Goal: Task Accomplishment & Management: Use online tool/utility

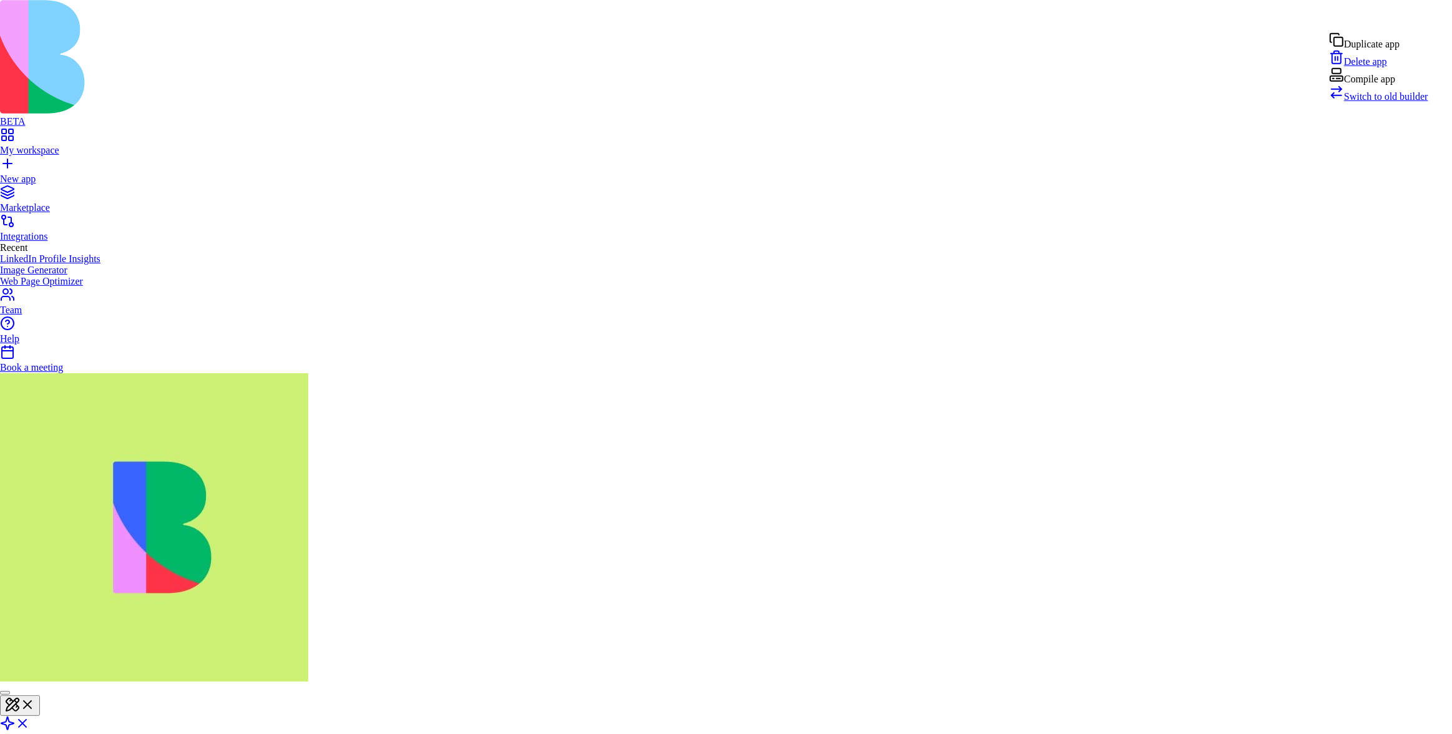
click at [1384, 85] on div "Compile app" at bounding box center [1378, 75] width 99 height 17
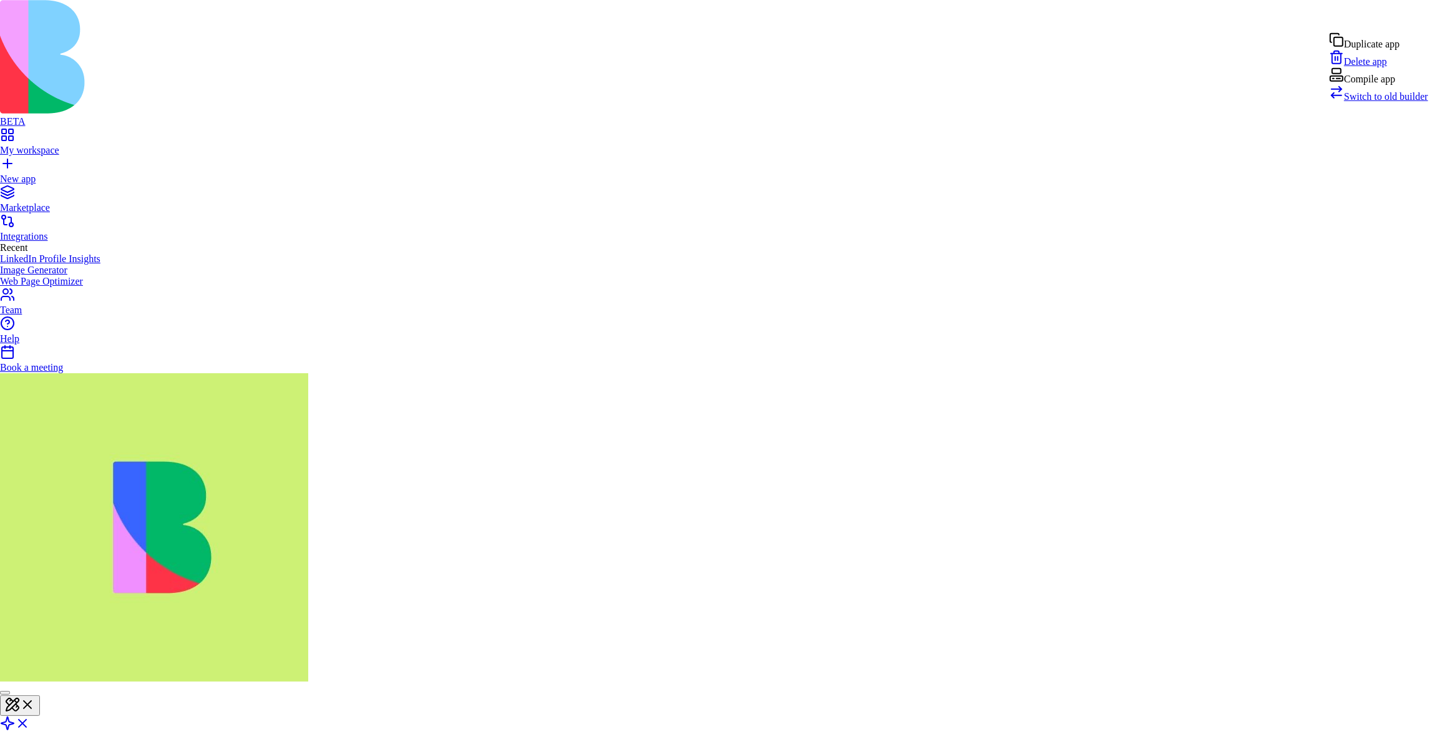
click at [1373, 85] on div "Compile app" at bounding box center [1378, 75] width 99 height 17
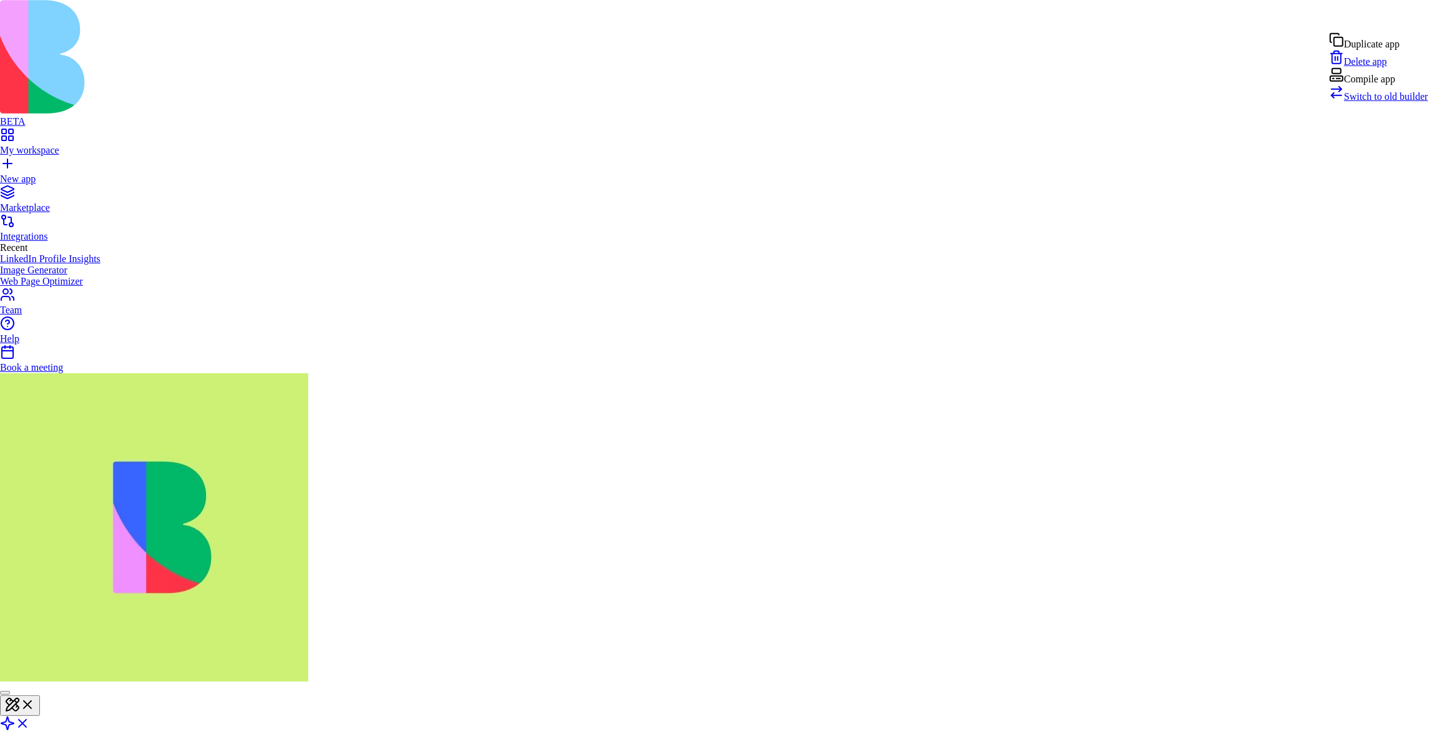
click at [1384, 85] on div "Compile app" at bounding box center [1378, 75] width 99 height 17
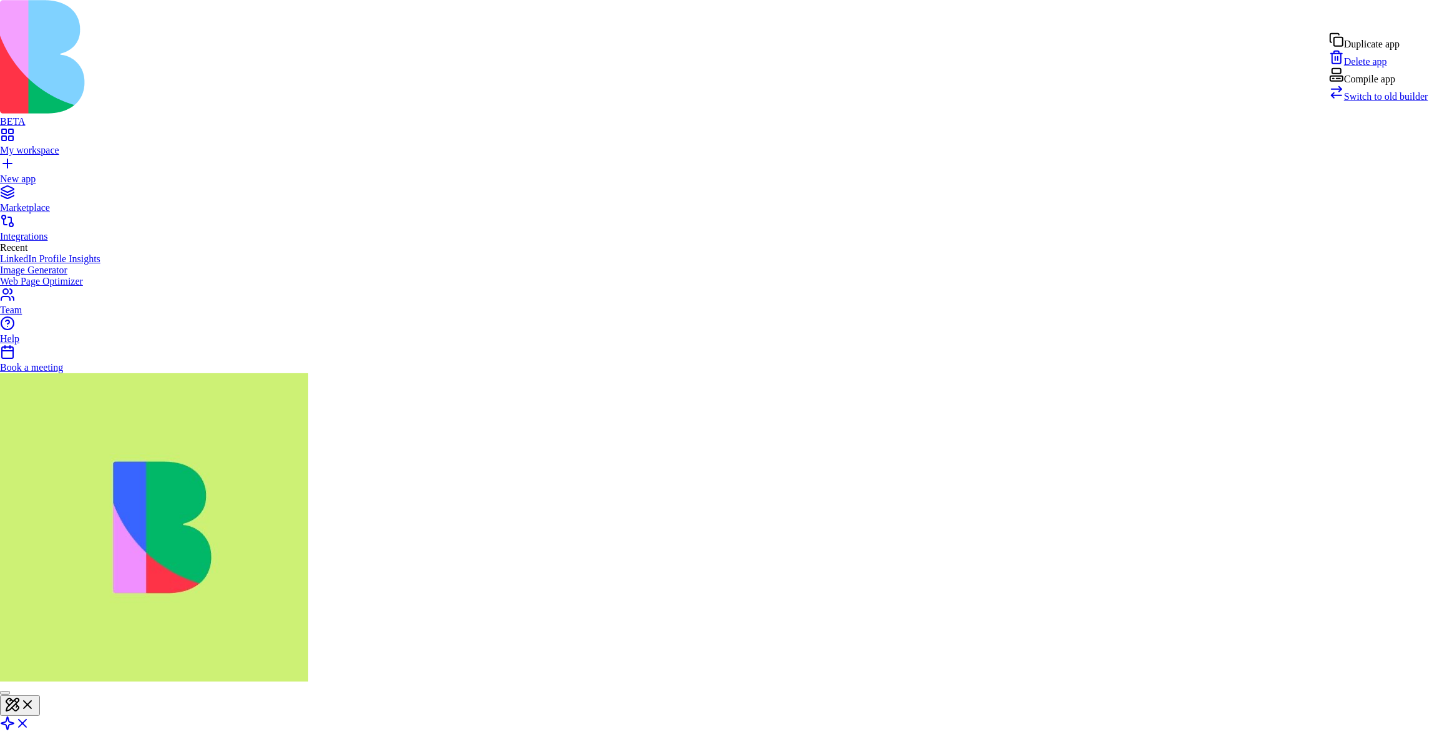
click at [1383, 85] on div "Compile app" at bounding box center [1378, 75] width 99 height 17
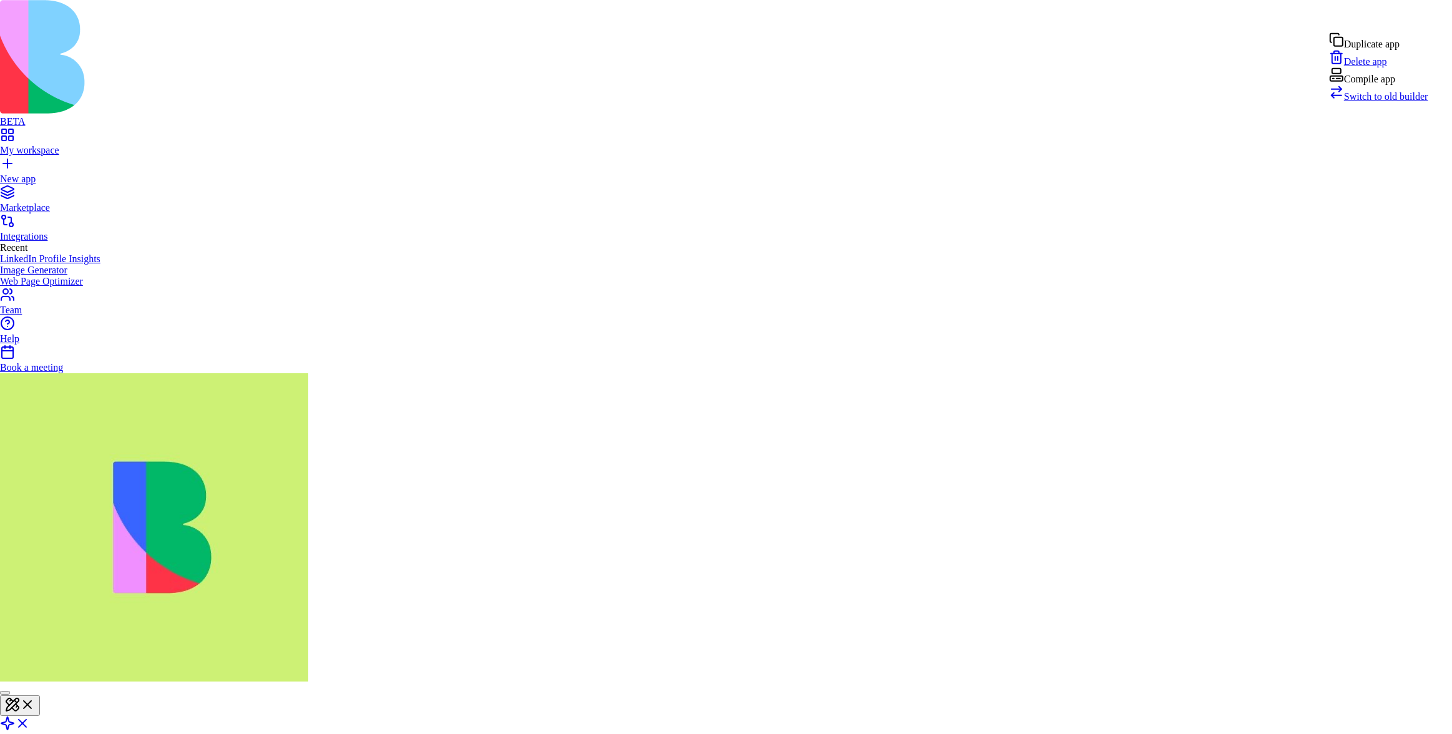
click at [1376, 85] on div "Compile app" at bounding box center [1378, 75] width 99 height 17
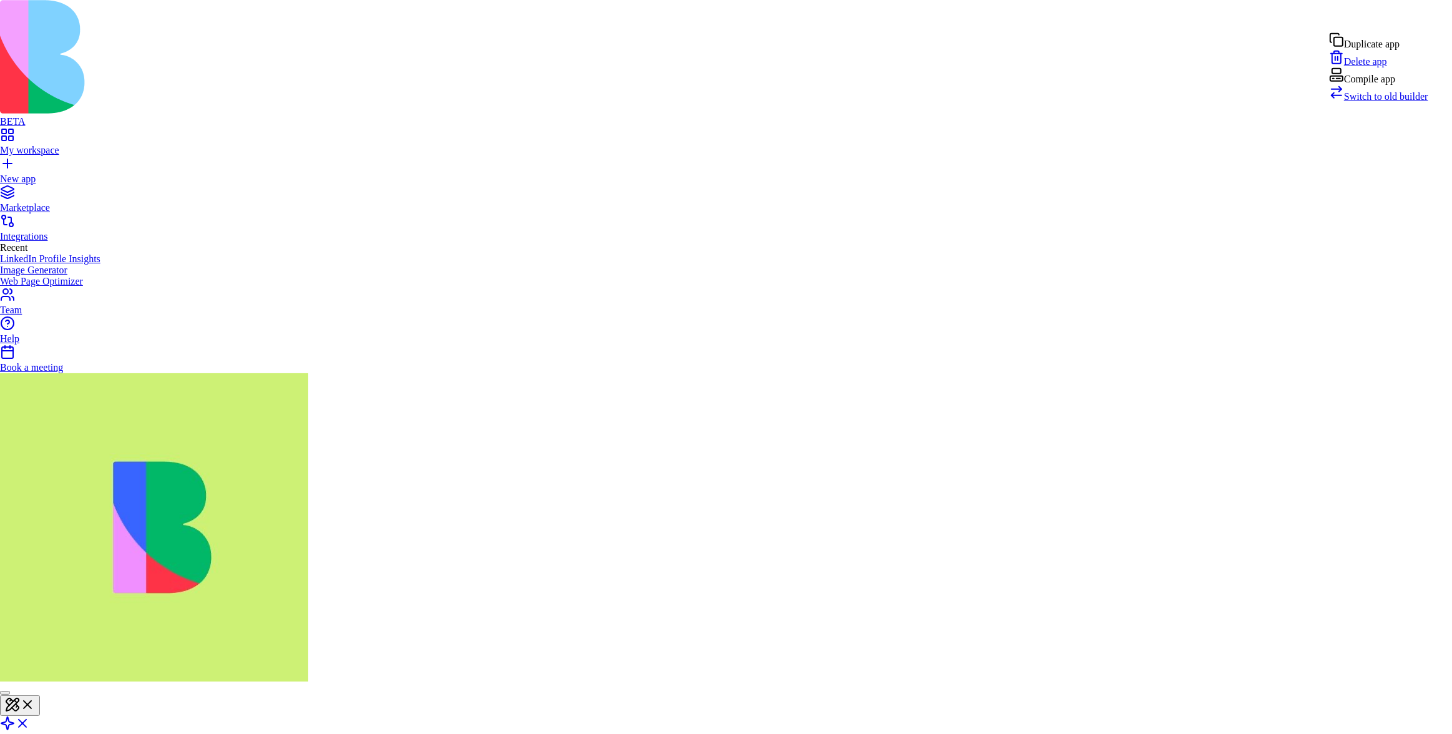
click at [1397, 85] on div "Compile app" at bounding box center [1378, 75] width 99 height 17
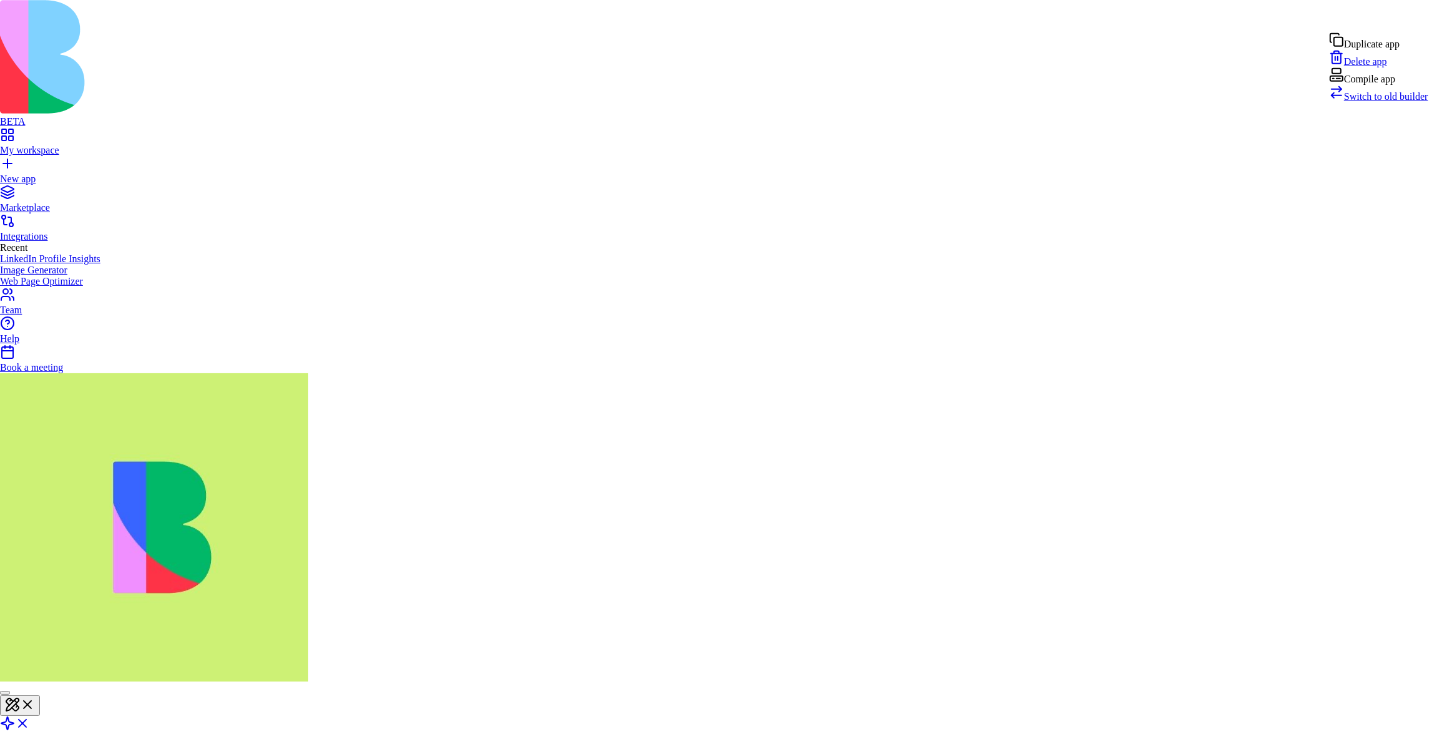
click at [1384, 85] on div "Compile app" at bounding box center [1378, 75] width 99 height 17
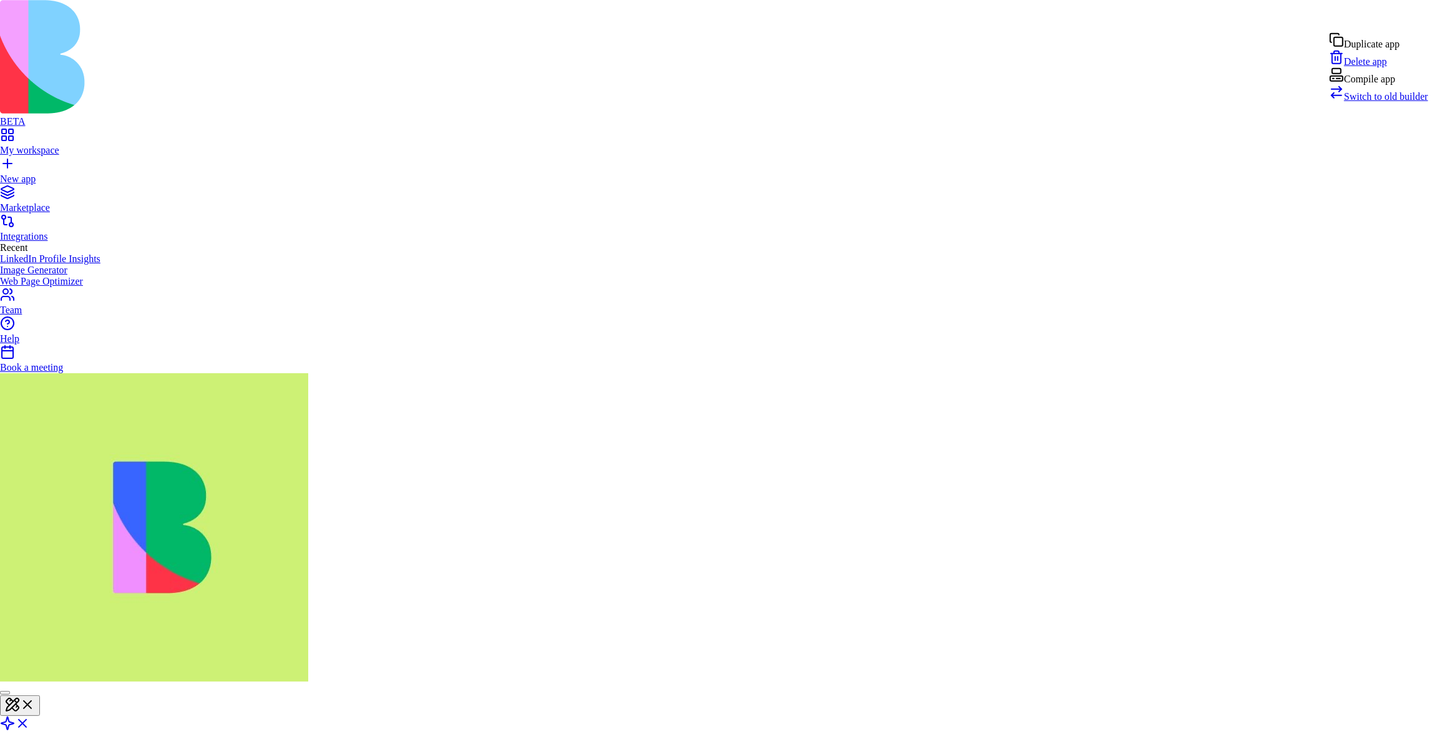
click at [1389, 85] on div "Compile app" at bounding box center [1378, 75] width 99 height 17
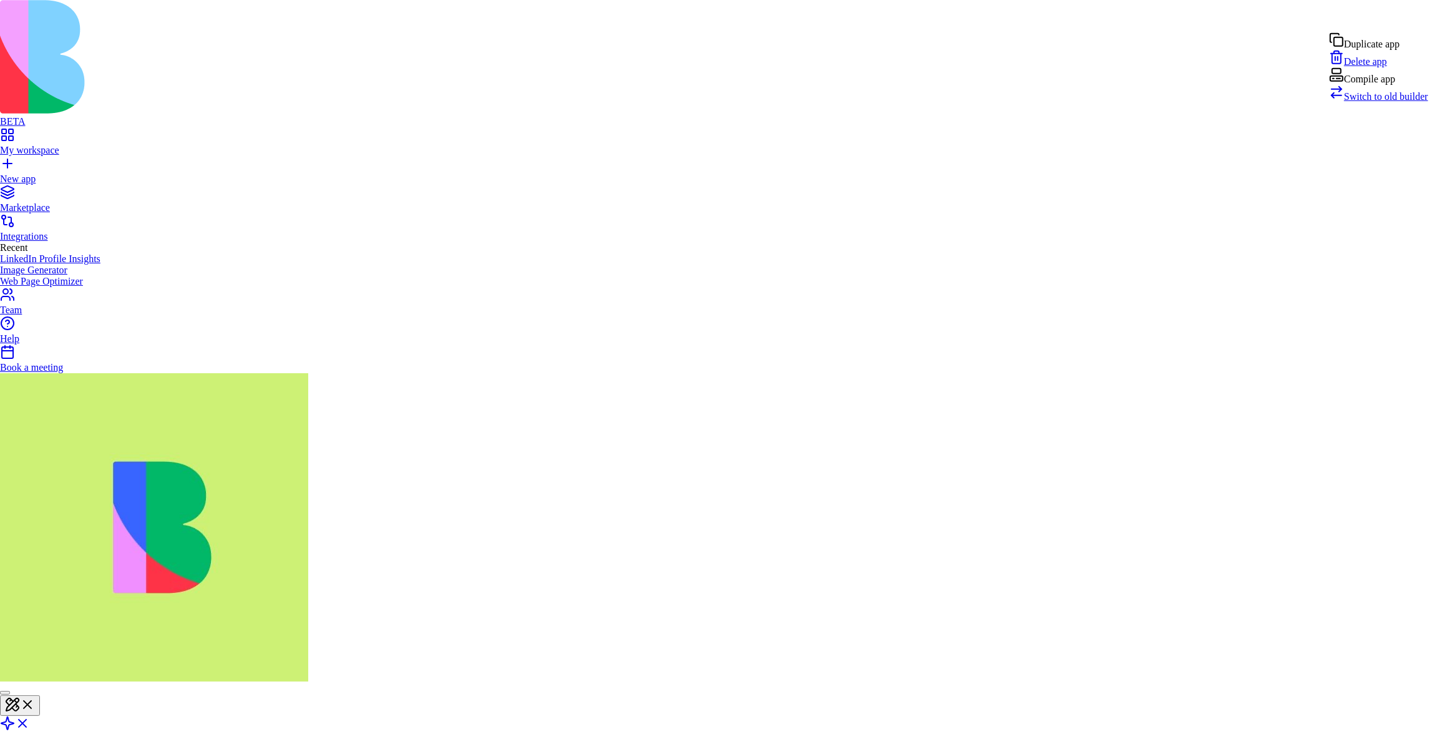
click at [1379, 85] on div "Compile app" at bounding box center [1378, 75] width 99 height 17
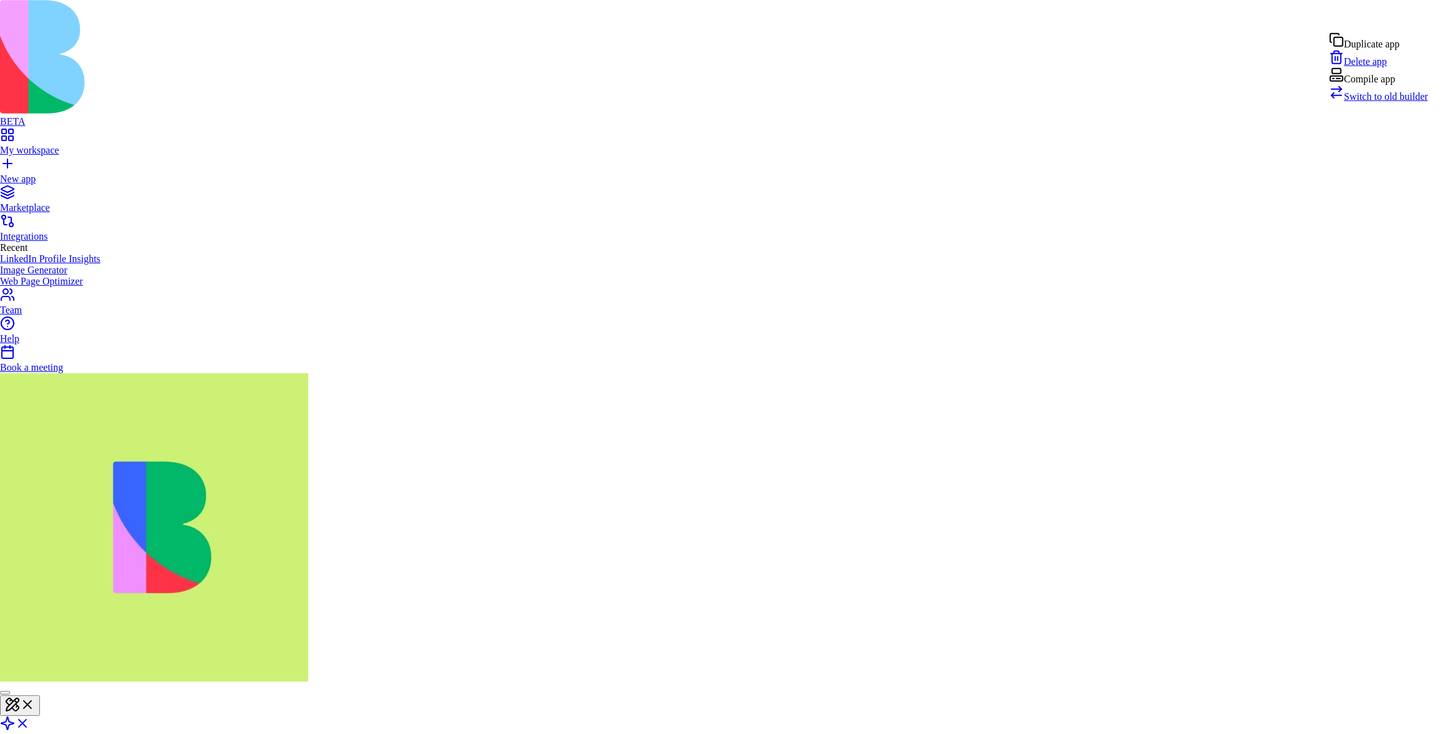
click at [1393, 85] on div "Compile app" at bounding box center [1378, 75] width 99 height 17
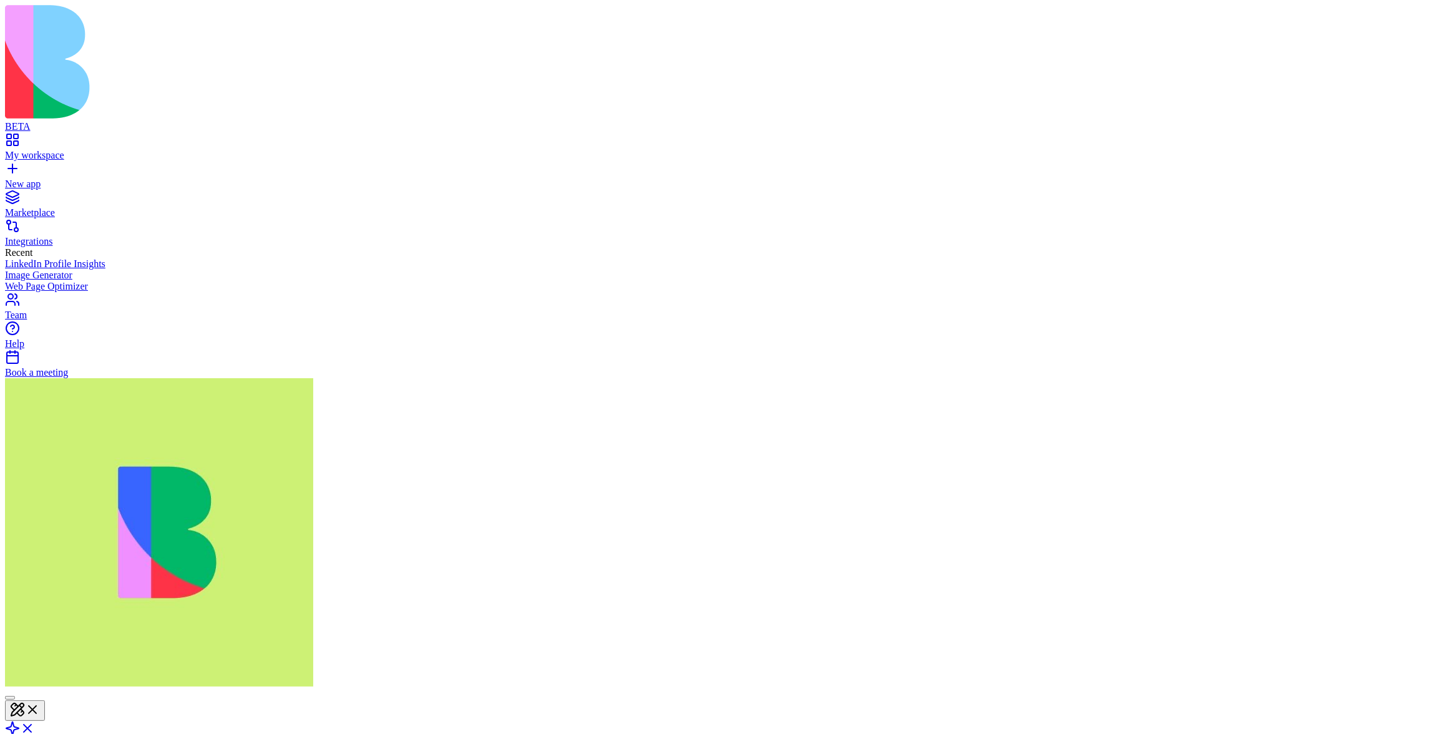
click at [35, 727] on link at bounding box center [20, 732] width 30 height 11
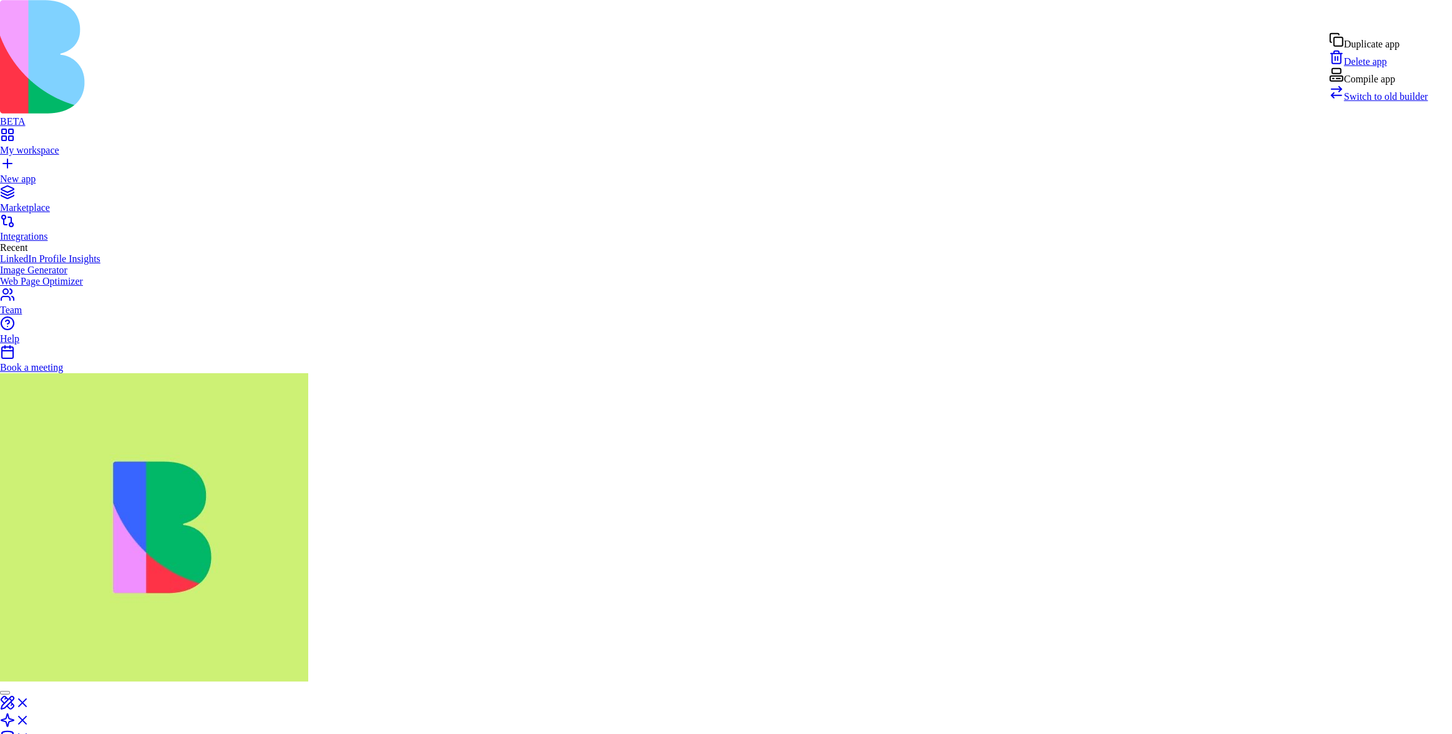
click at [1380, 102] on span "Switch to old builder" at bounding box center [1386, 96] width 84 height 11
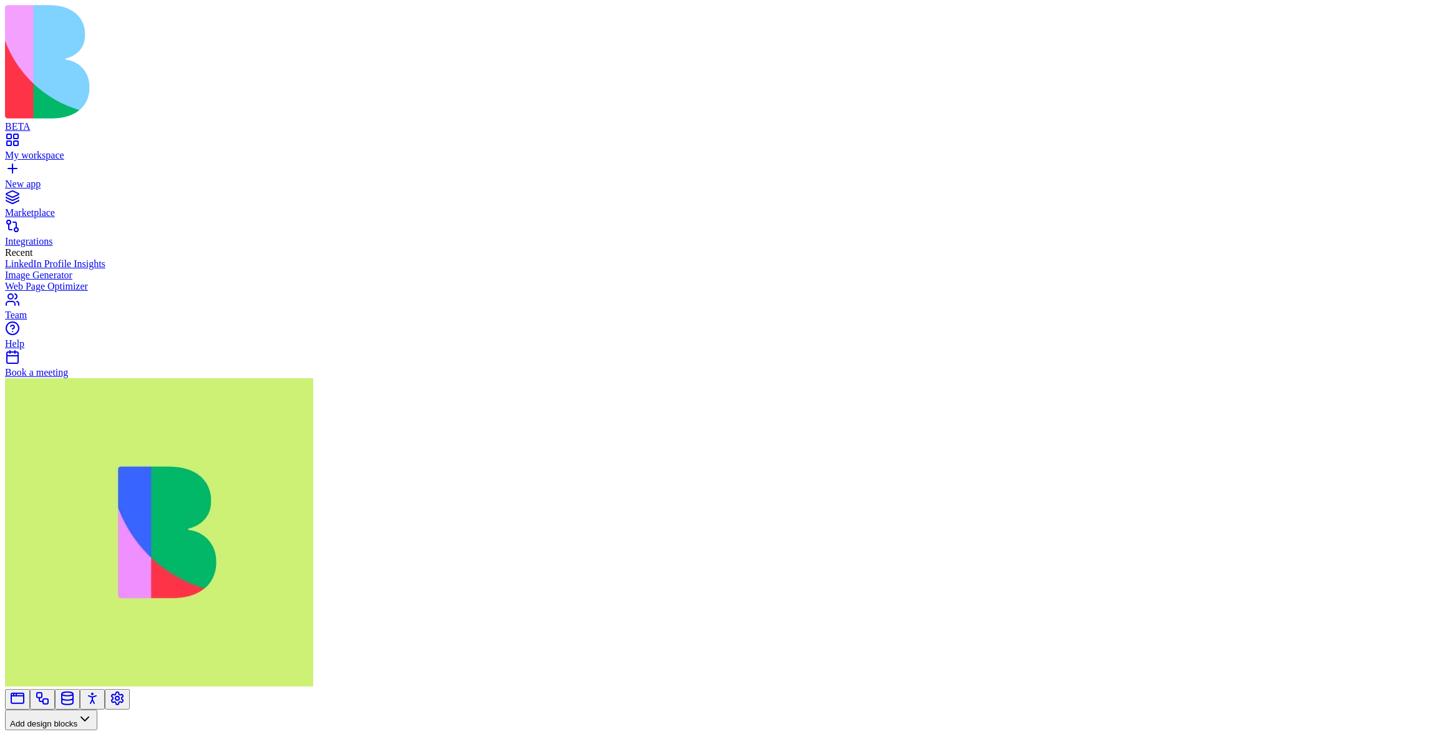
click at [50, 698] on link at bounding box center [42, 702] width 15 height 9
click at [68, 730] on button "Workflows" at bounding box center [36, 740] width 63 height 21
click at [67, 480] on div "Actions" at bounding box center [65, 473] width 59 height 17
click at [125, 698] on link at bounding box center [117, 702] width 15 height 9
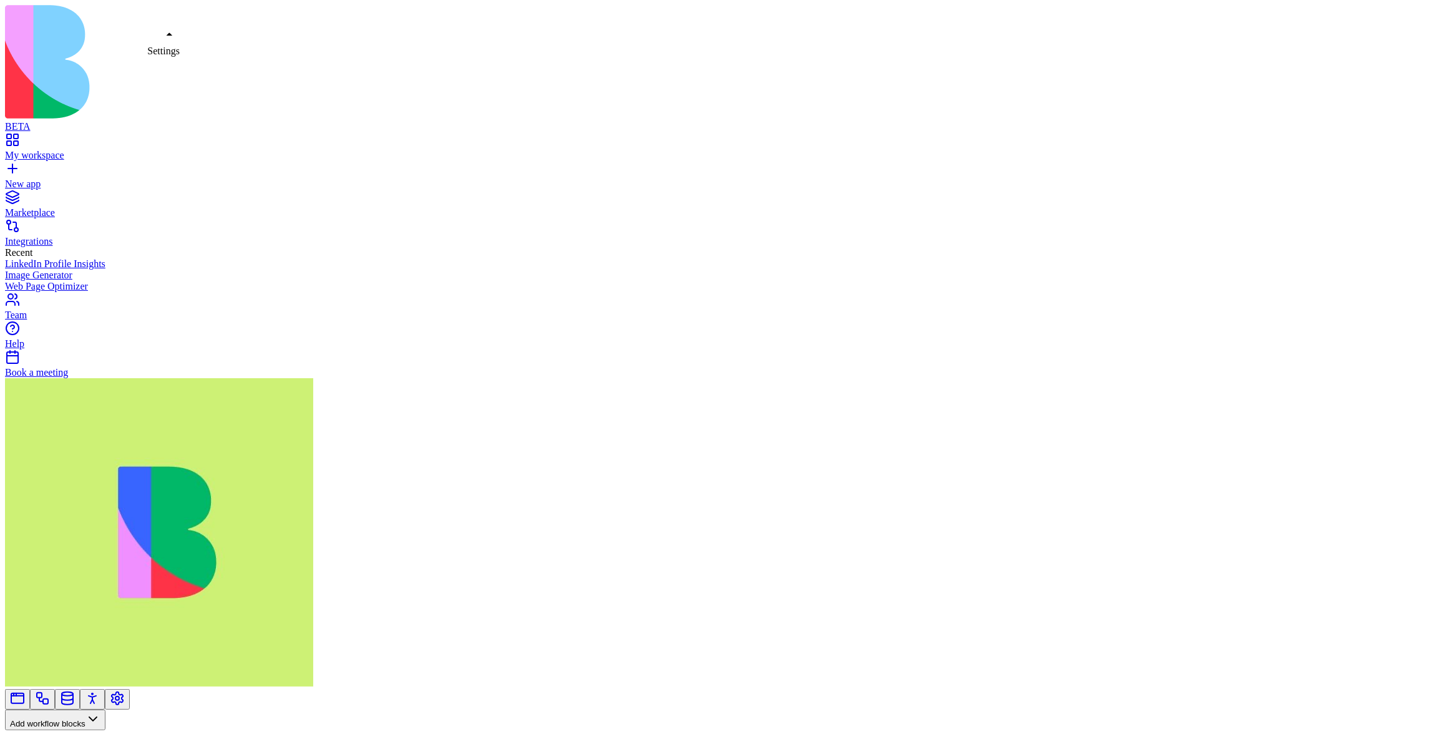
click at [125, 698] on link at bounding box center [117, 702] width 15 height 9
type input "*******"
click at [87, 729] on link "State" at bounding box center [69, 734] width 35 height 11
type textarea "**********"
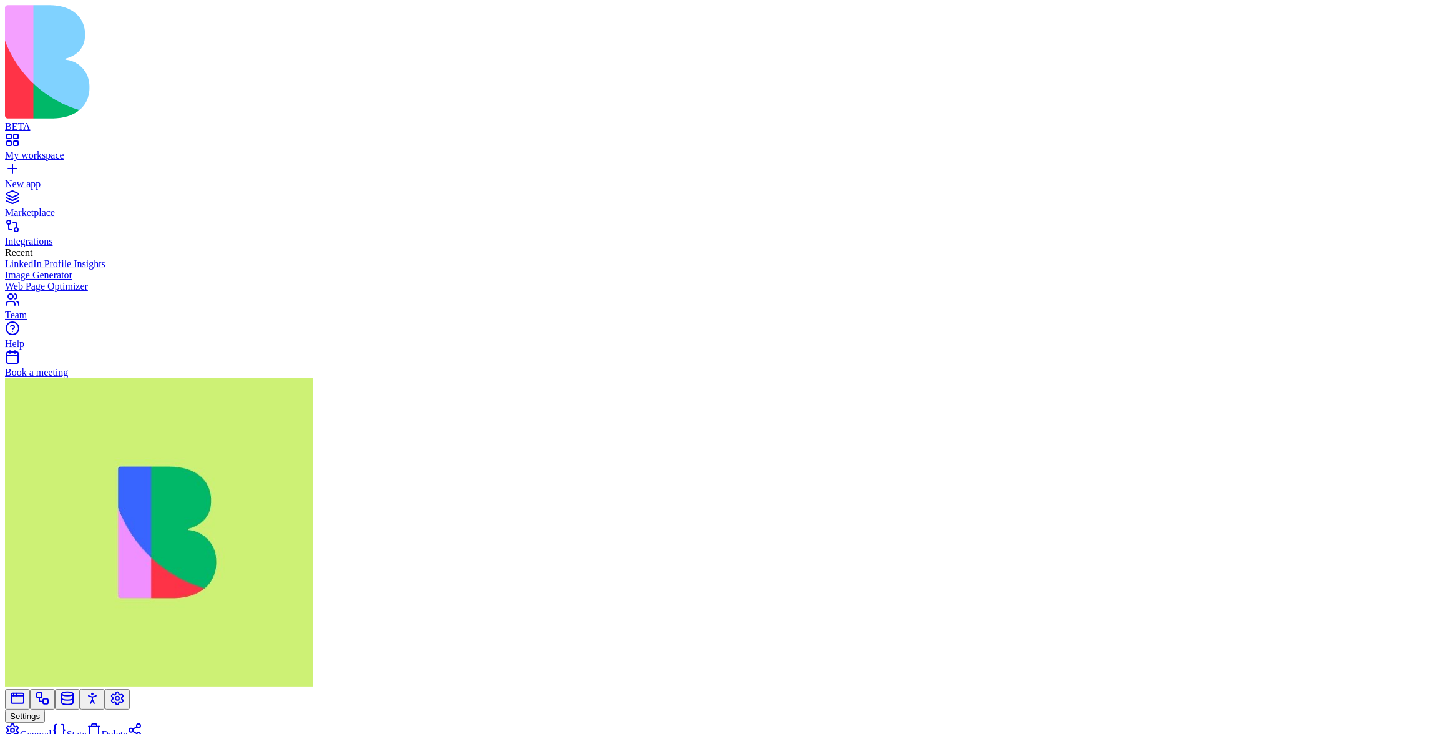
drag, startPoint x: 248, startPoint y: 309, endPoint x: 212, endPoint y: 256, distance: 64.7
